Goal: Task Accomplishment & Management: Manage account settings

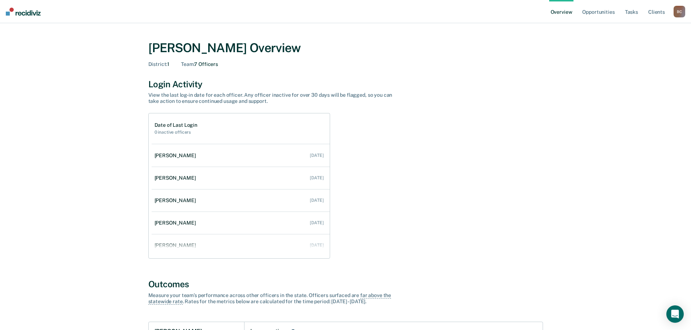
click at [676, 11] on div "B C" at bounding box center [679, 12] width 12 height 12
click at [633, 47] on link "Go to Operations" at bounding box center [650, 47] width 58 height 6
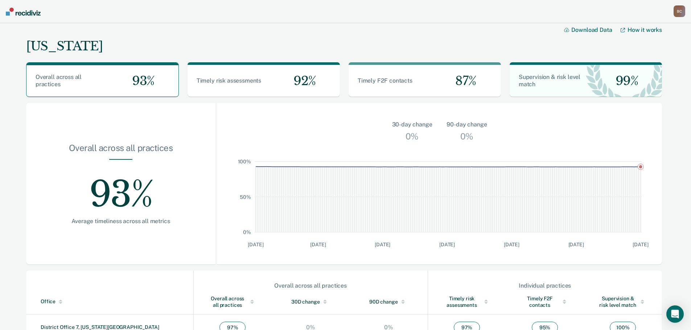
click at [681, 12] on div "B C" at bounding box center [679, 11] width 12 height 12
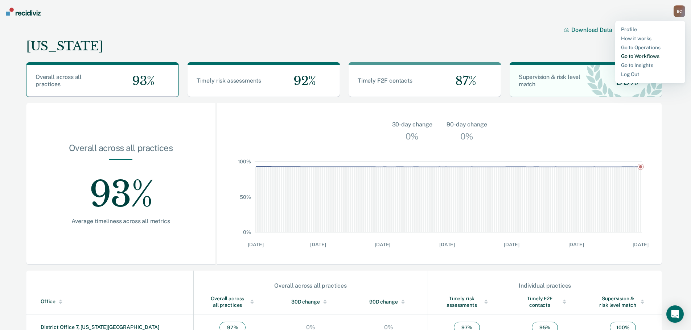
click at [642, 57] on link "Go to Workflows" at bounding box center [650, 56] width 58 height 6
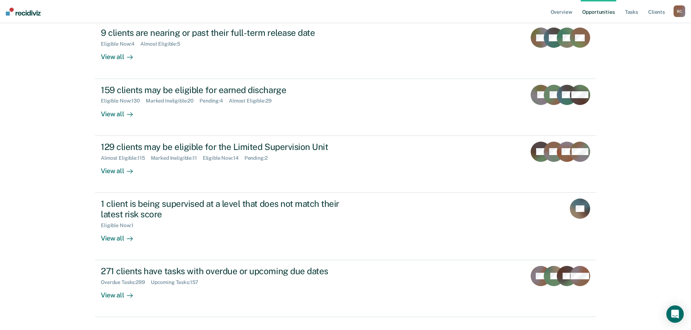
scroll to position [97, 0]
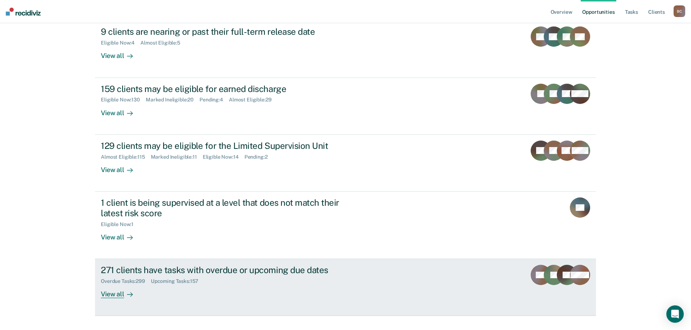
click at [173, 265] on div "271 clients have tasks with overdue or upcoming due dates" at bounding box center [228, 270] width 254 height 11
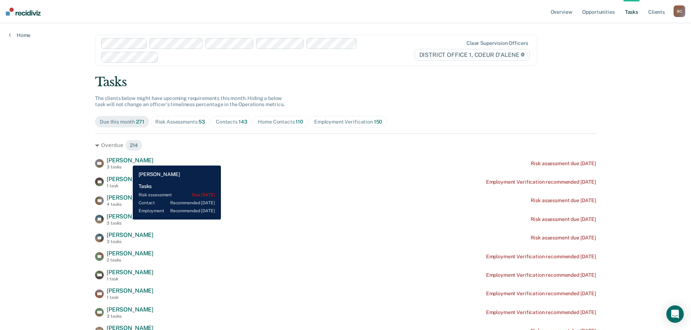
click at [127, 160] on span "[PERSON_NAME]" at bounding box center [130, 160] width 47 height 7
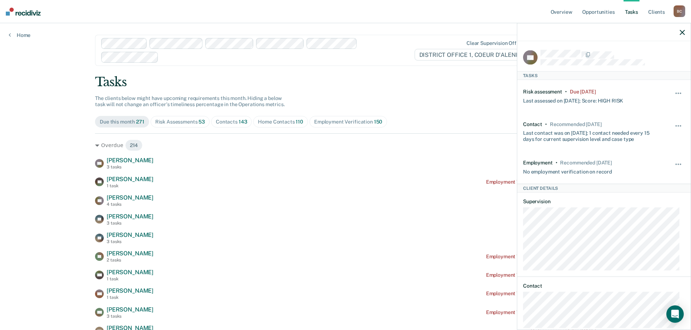
click at [683, 32] on icon "button" at bounding box center [681, 32] width 5 height 5
